Goal: Task Accomplishment & Management: Complete application form

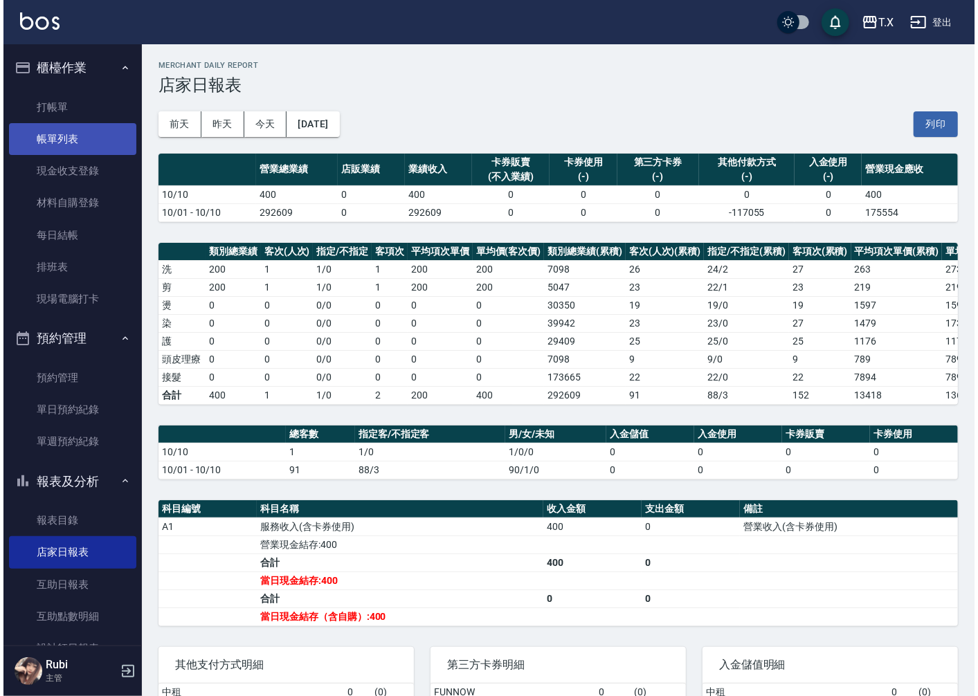
scroll to position [77, 0]
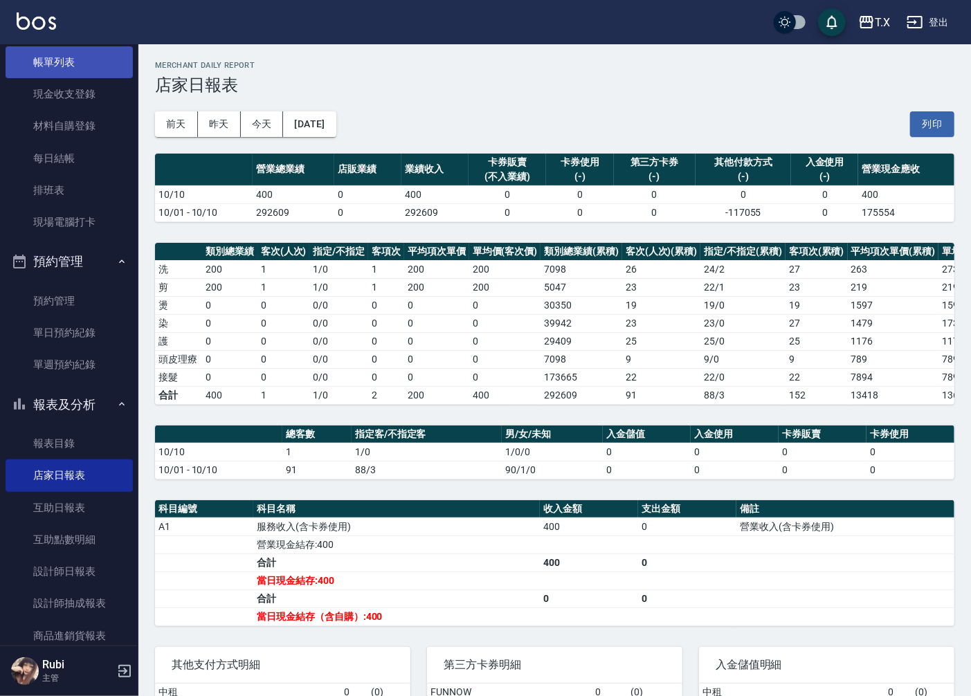
click at [76, 57] on link "帳單列表" at bounding box center [69, 62] width 127 height 32
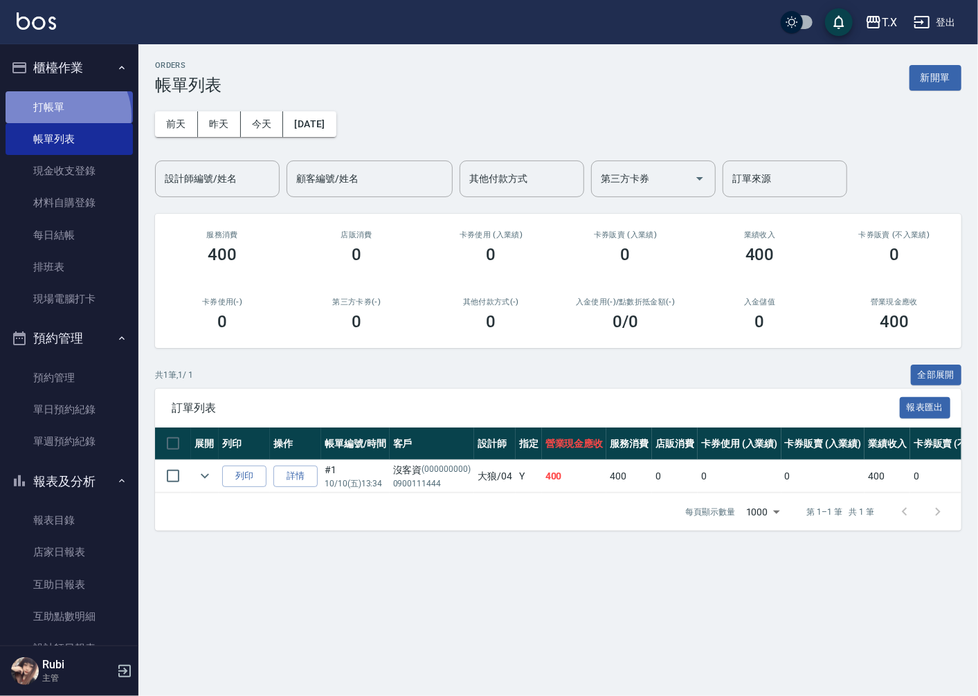
click at [64, 116] on link "打帳單" at bounding box center [69, 107] width 127 height 32
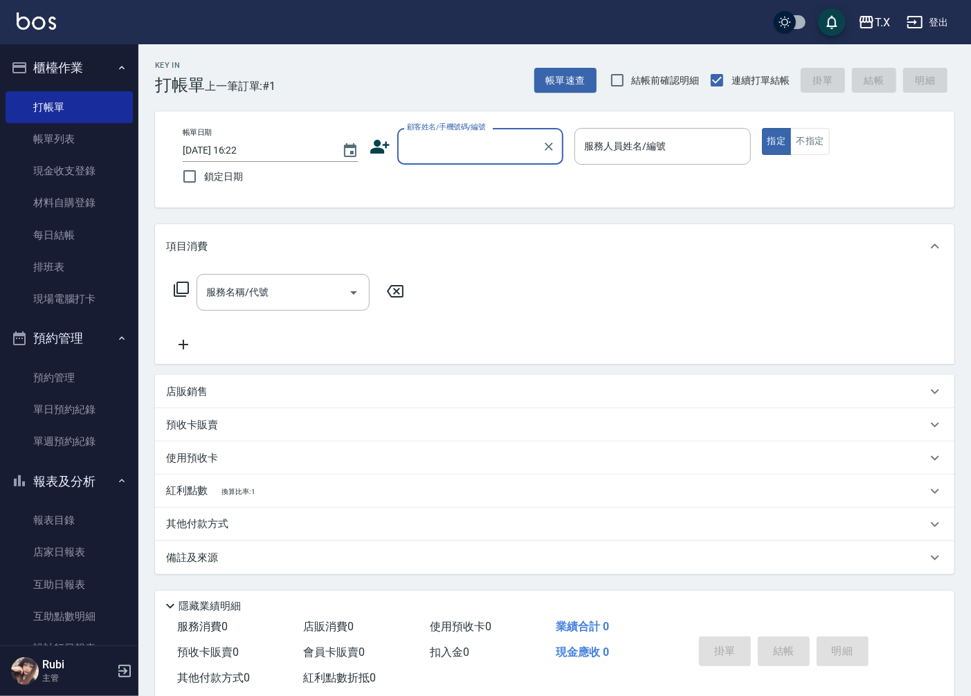
click at [458, 142] on input "顧客姓名/手機號碼/編號" at bounding box center [469, 146] width 133 height 24
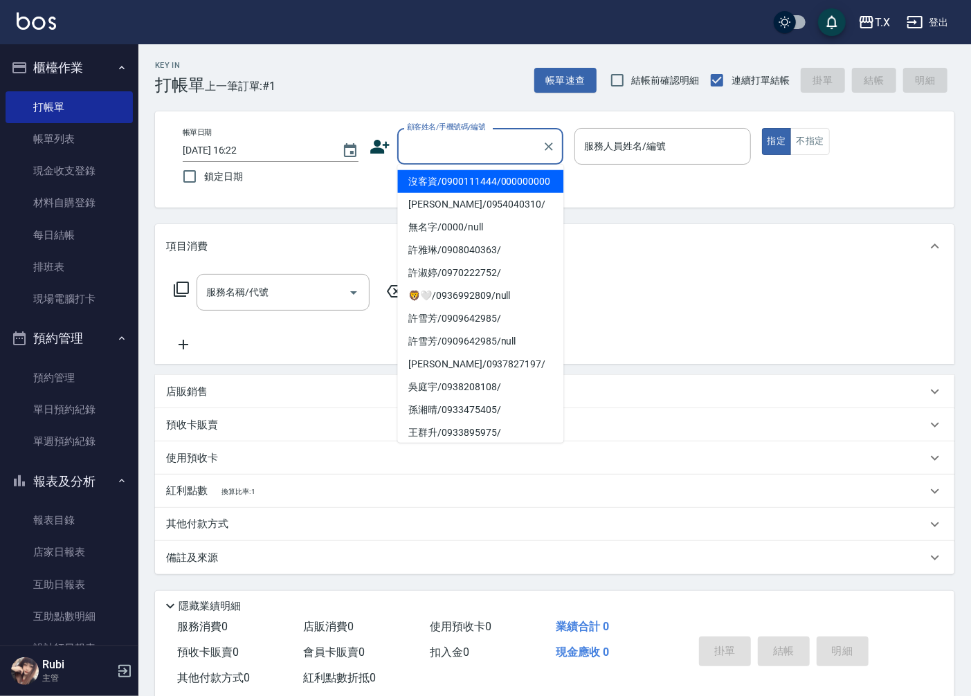
click at [460, 191] on li "沒客資/0900111444/000000000" at bounding box center [480, 181] width 166 height 23
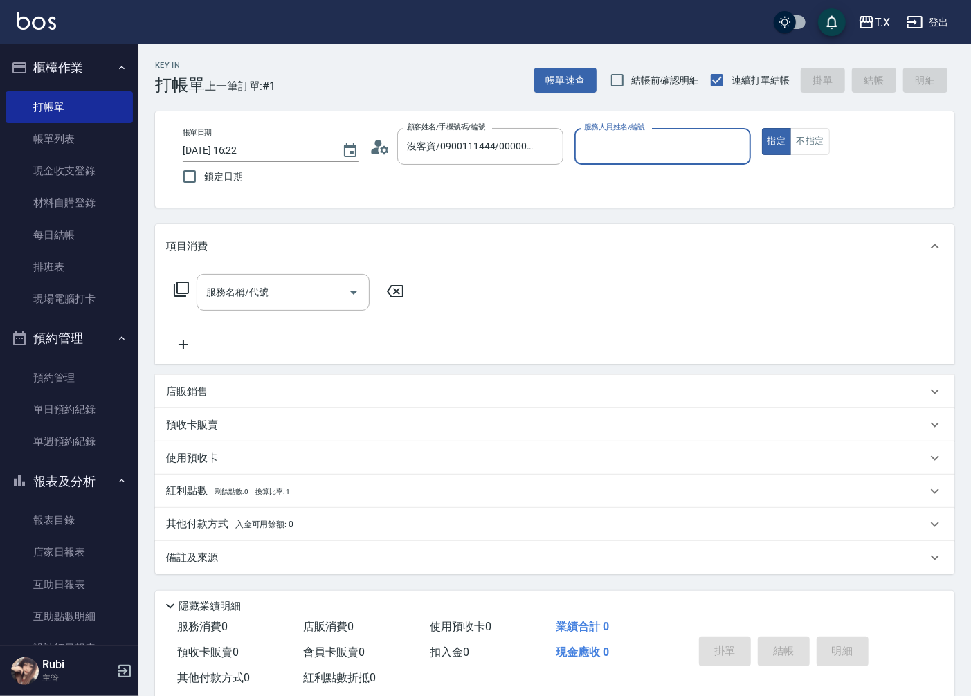
type input "沒客資/0900111444/000000000"
type input "Pei-05"
type button "true"
click at [298, 289] on input "服務名稱/代號" at bounding box center [273, 292] width 140 height 24
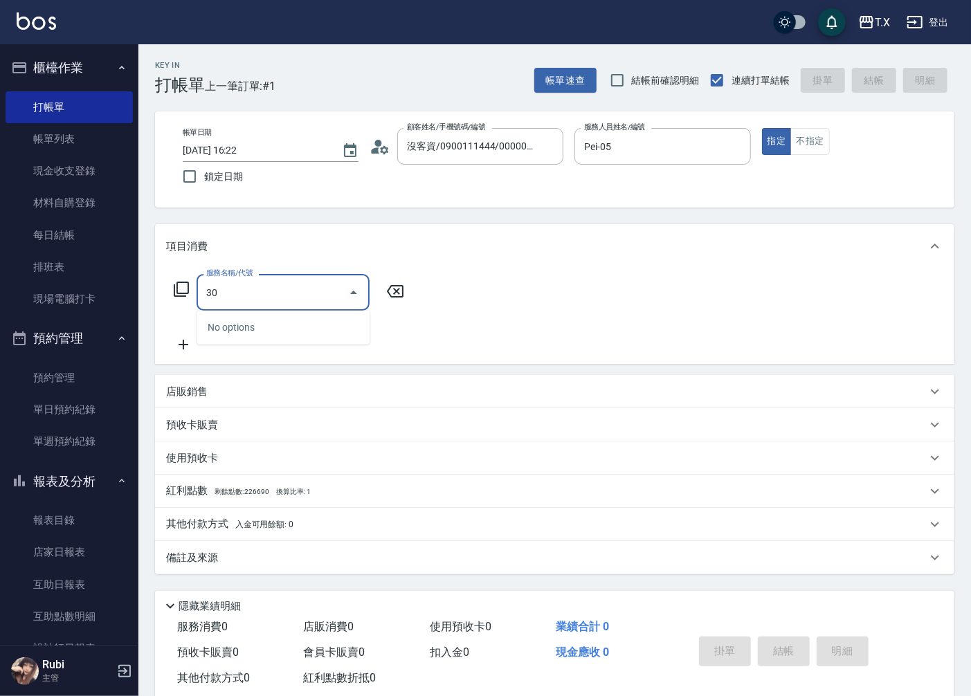
type input "301"
type input "150"
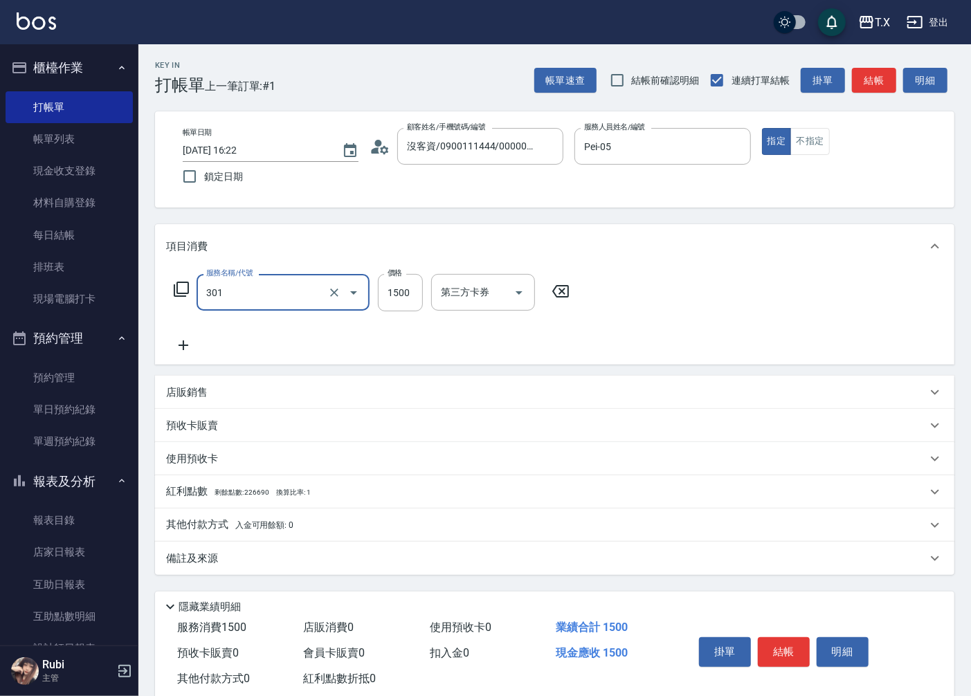
type input "燙髮(301)"
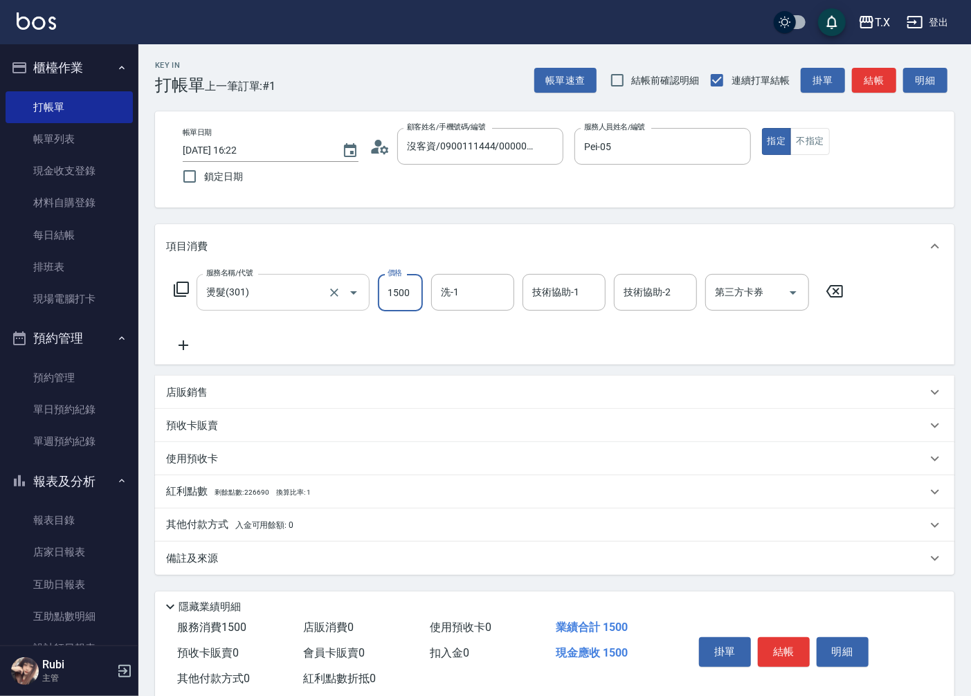
type input "1"
type input "0"
type input "140"
type input "10"
type input "1400"
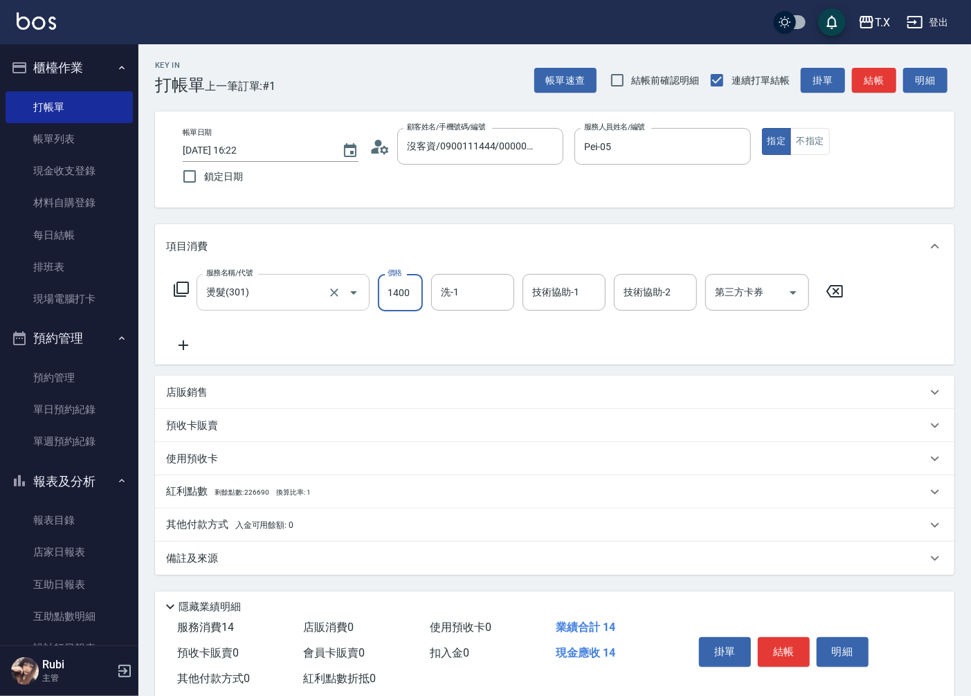
type input "140"
type input "1400"
type input "[PERSON_NAME]-11"
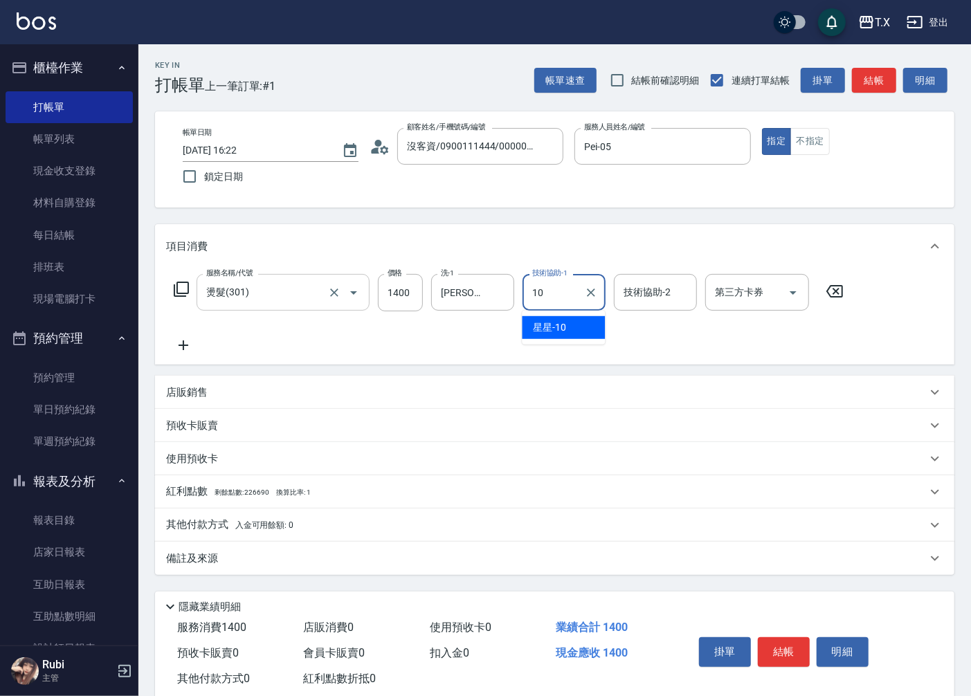
type input "星星-10"
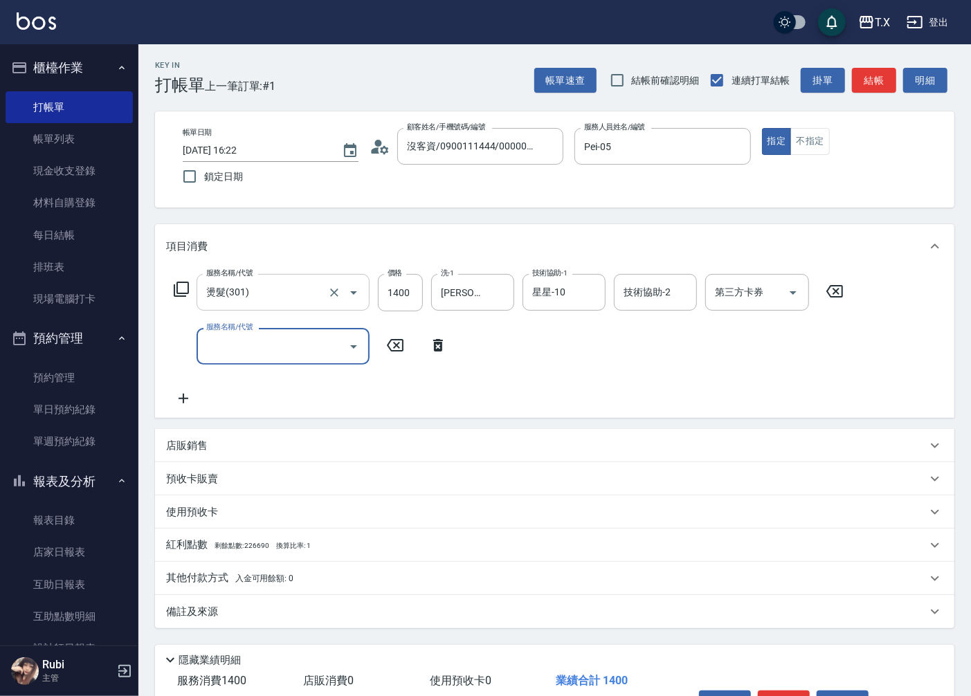
type input "5"
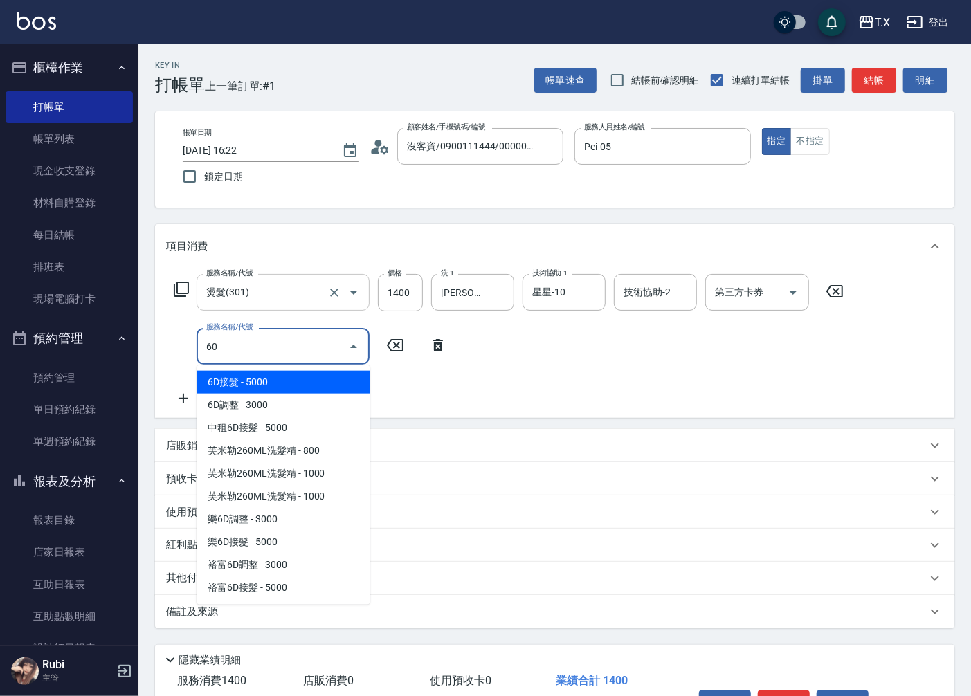
type input "601"
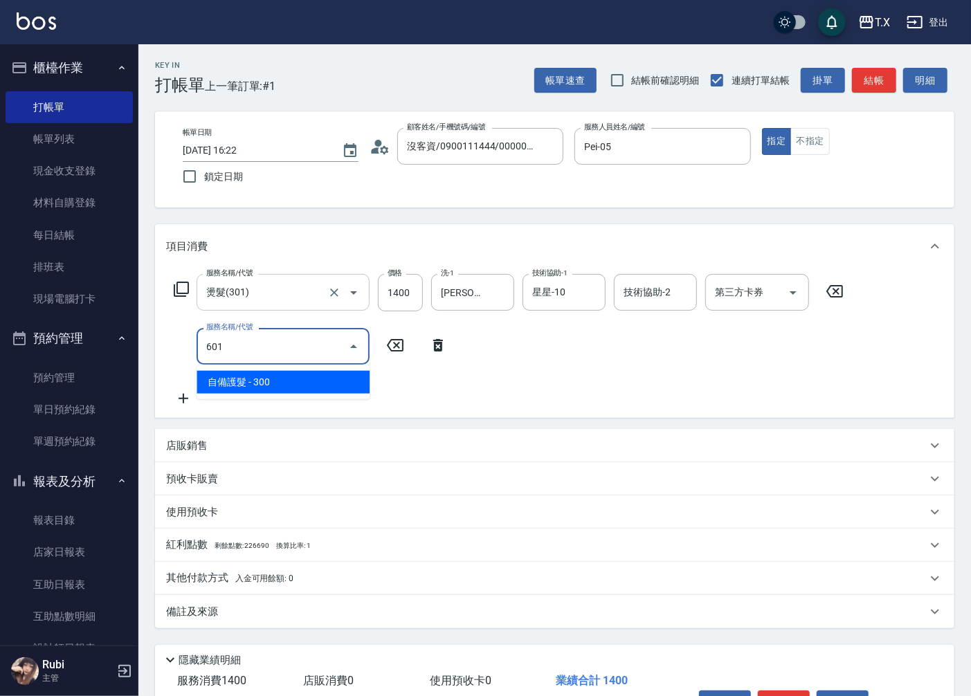
type input "170"
type input "自備護髮(601)"
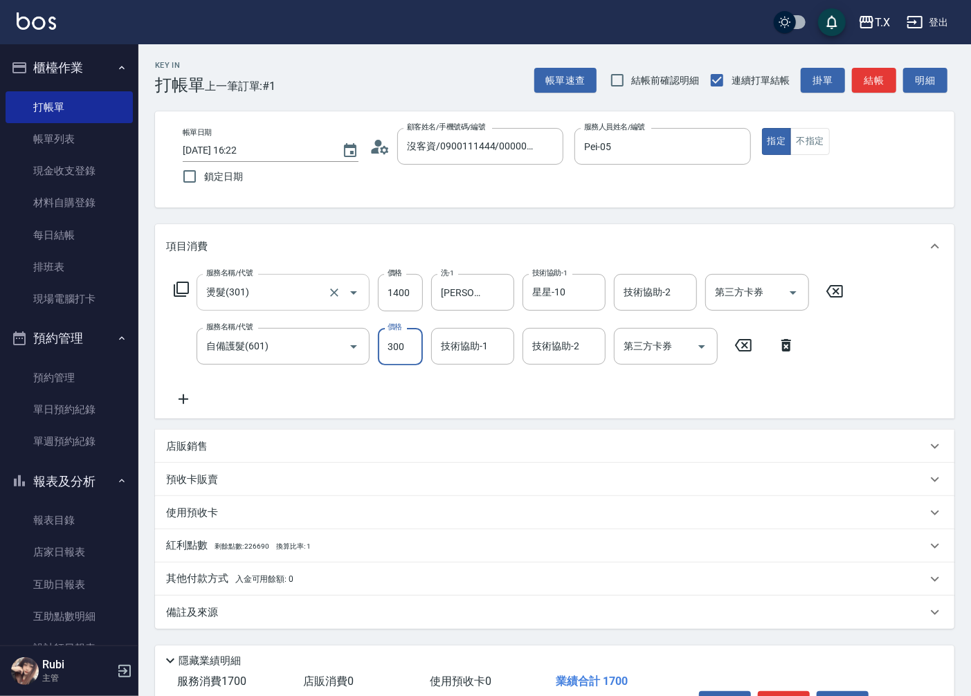
type input "1"
type input "140"
type input "100"
type input "150"
type input "1000"
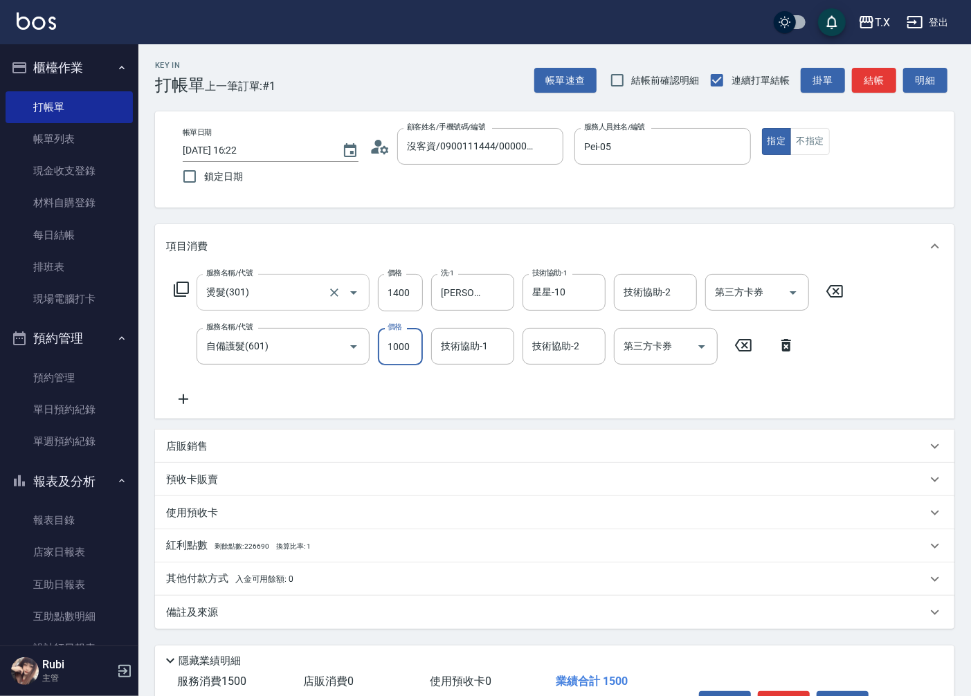
type input "240"
type input "1000"
type input "星星-10"
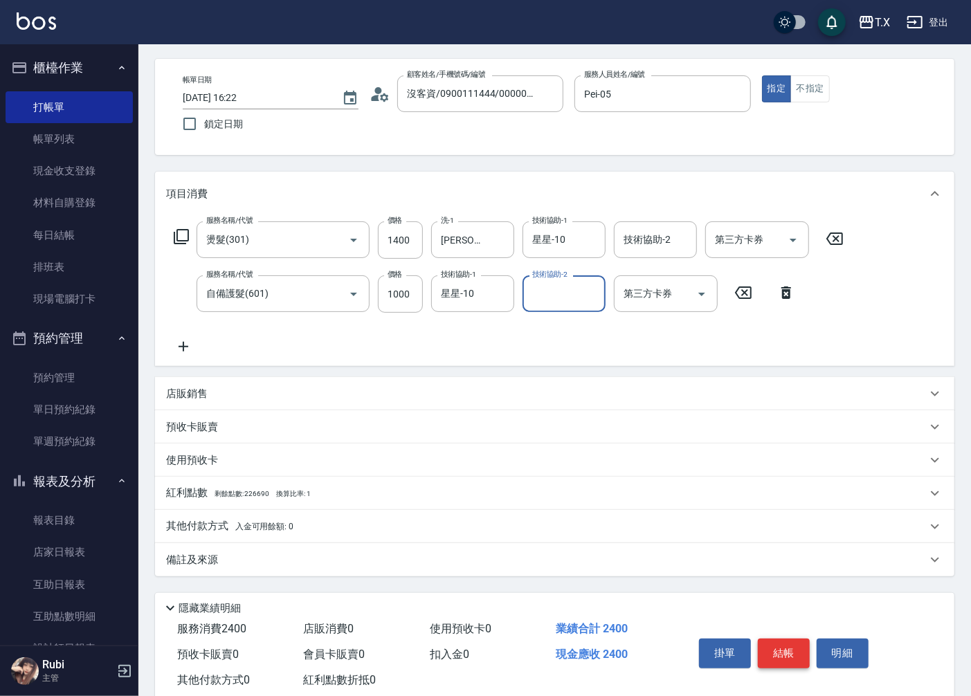
scroll to position [77, 0]
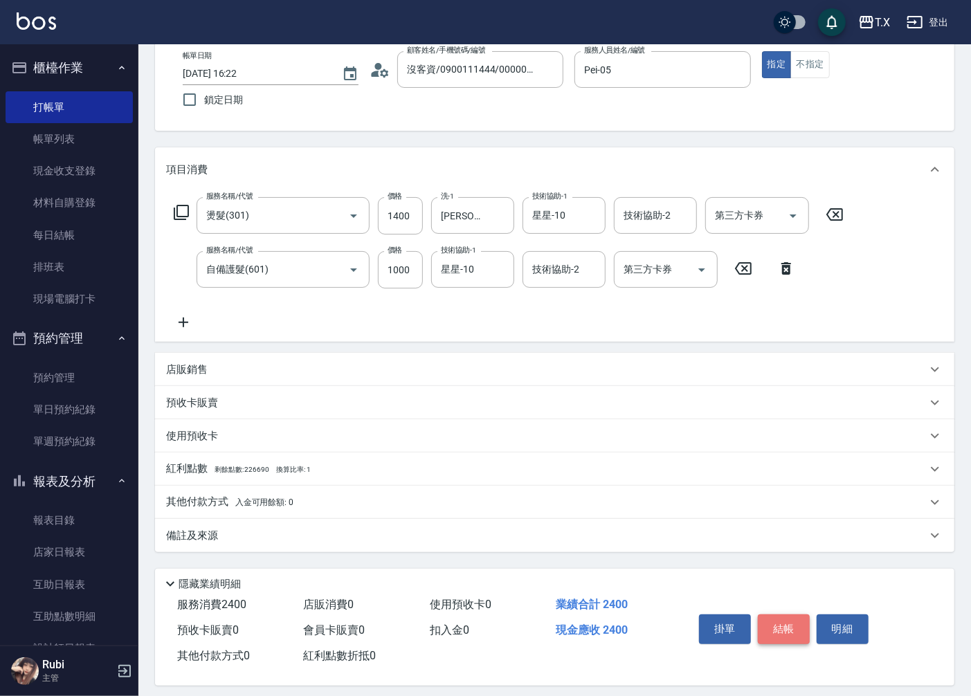
click at [796, 631] on button "結帳" at bounding box center [784, 628] width 52 height 29
type input "0"
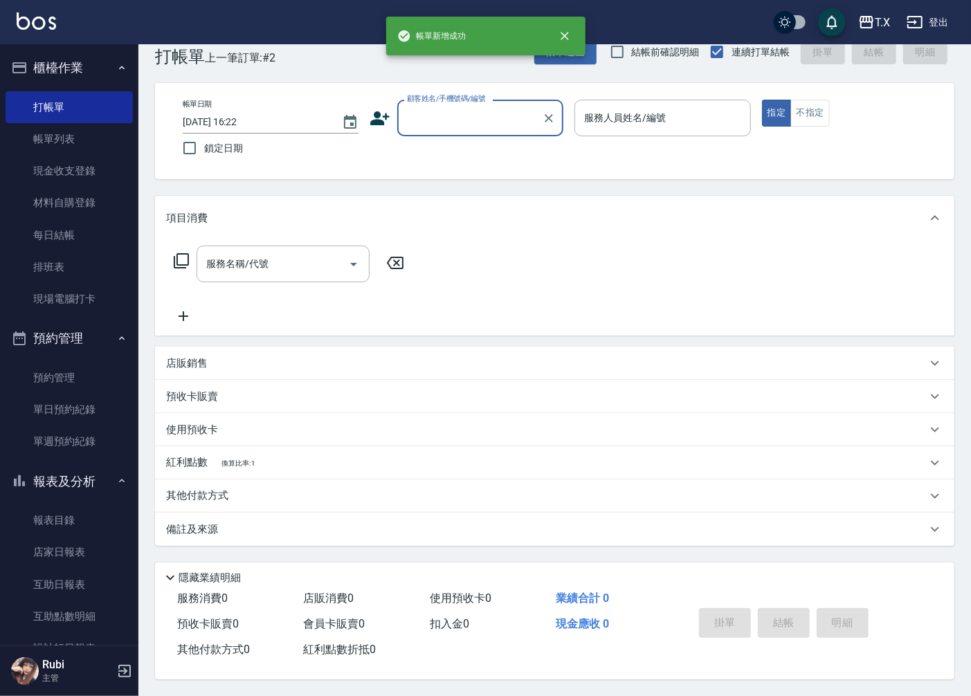
scroll to position [0, 0]
